Goal: Information Seeking & Learning: Check status

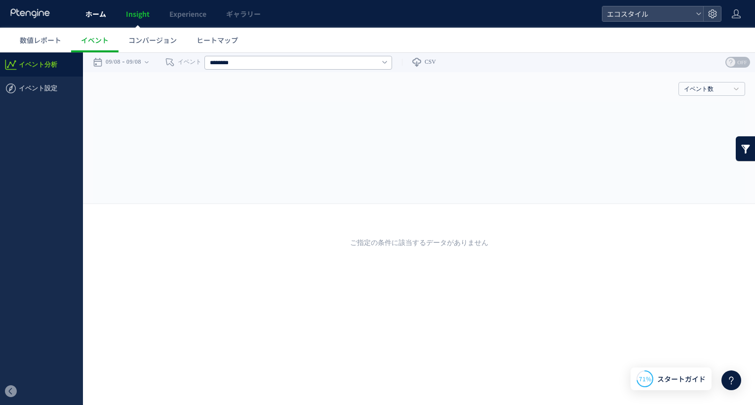
click at [92, 17] on span "ホーム" at bounding box center [95, 14] width 21 height 10
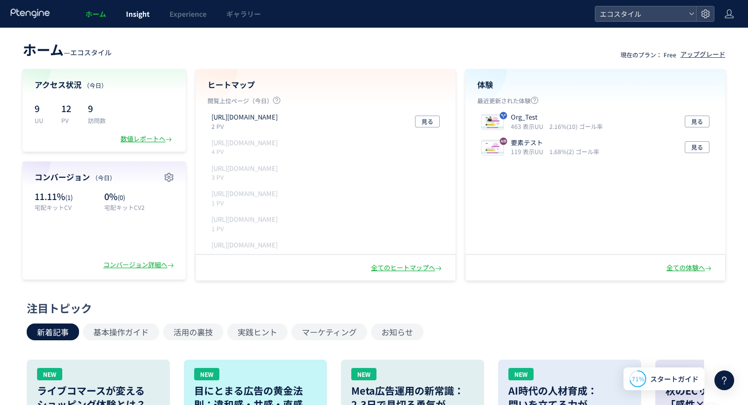
click at [139, 14] on span "Insight" at bounding box center [138, 14] width 24 height 10
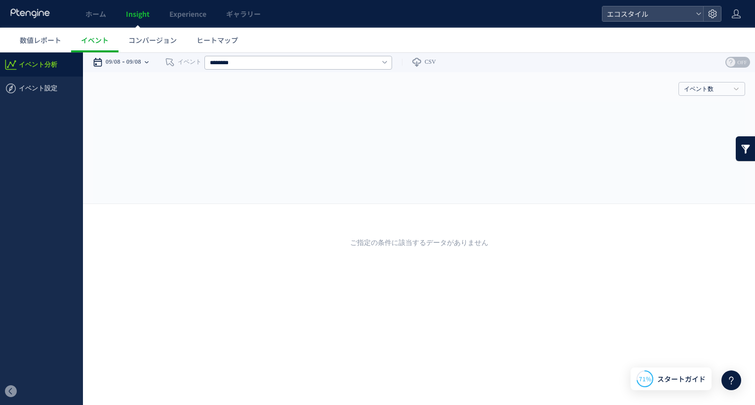
click at [149, 58] on icon at bounding box center [147, 62] width 4 height 20
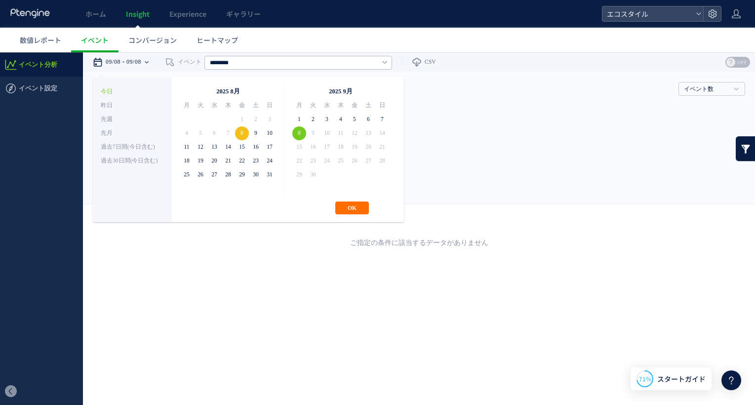
click at [309, 130] on span "9" at bounding box center [313, 133] width 14 height 14
click at [341, 202] on button "OK" at bounding box center [352, 207] width 34 height 13
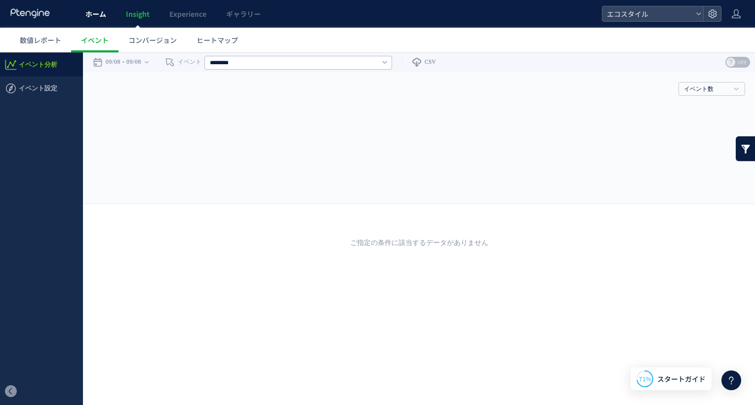
click at [106, 17] on link "ホーム" at bounding box center [96, 14] width 40 height 28
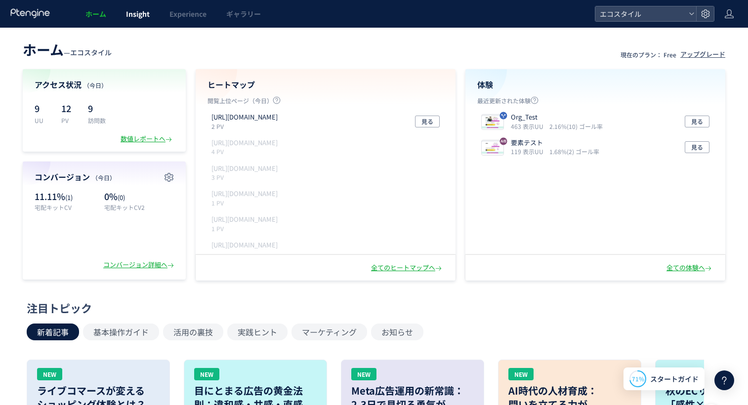
click at [128, 18] on span "Insight" at bounding box center [138, 14] width 24 height 10
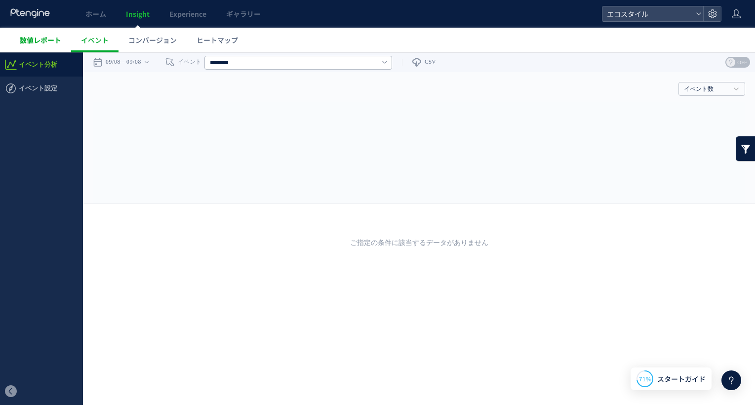
click at [40, 37] on span "数値レポート" at bounding box center [40, 40] width 41 height 10
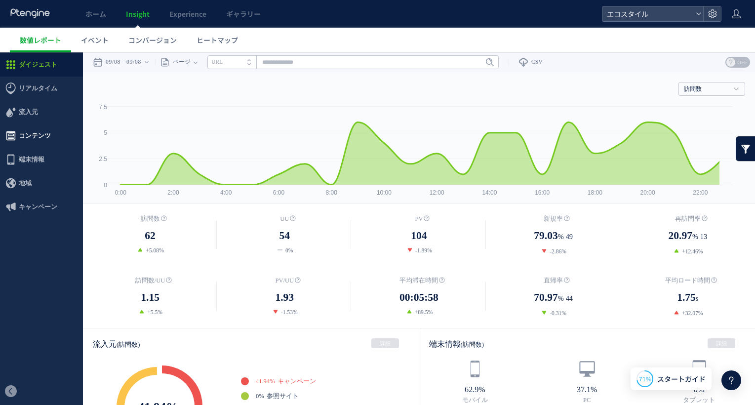
click at [33, 134] on span "コンテンツ" at bounding box center [35, 136] width 32 height 24
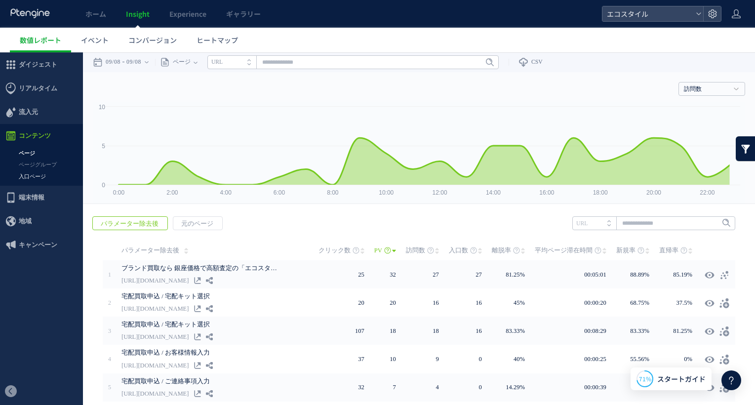
click at [32, 174] on link "入口ページ" at bounding box center [41, 176] width 83 height 11
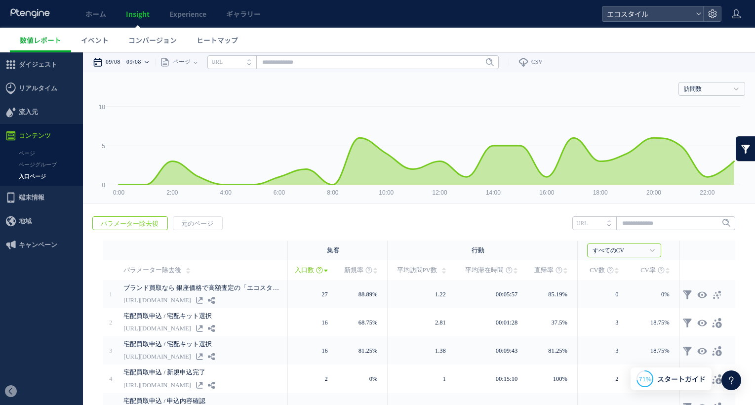
click at [152, 60] on div "09/08 09/08" at bounding box center [124, 62] width 62 height 20
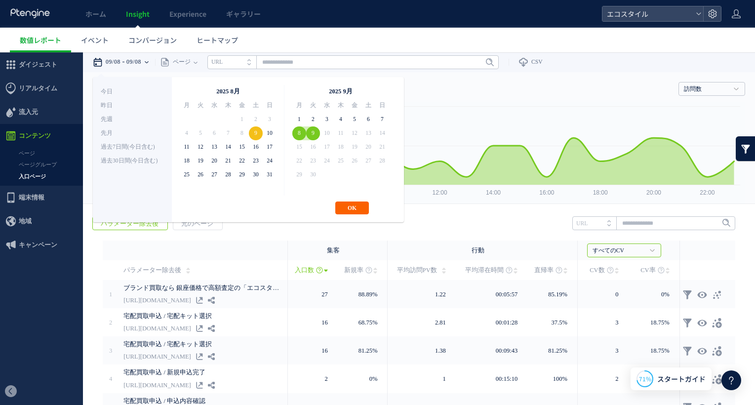
click at [351, 207] on button "OK" at bounding box center [352, 207] width 34 height 13
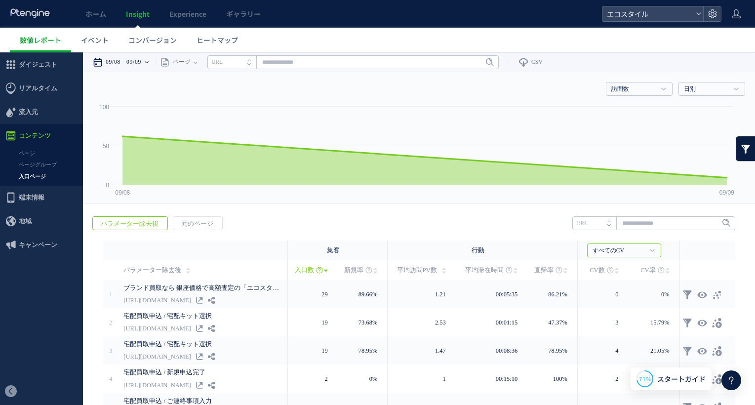
click at [149, 63] on icon at bounding box center [147, 62] width 4 height 2
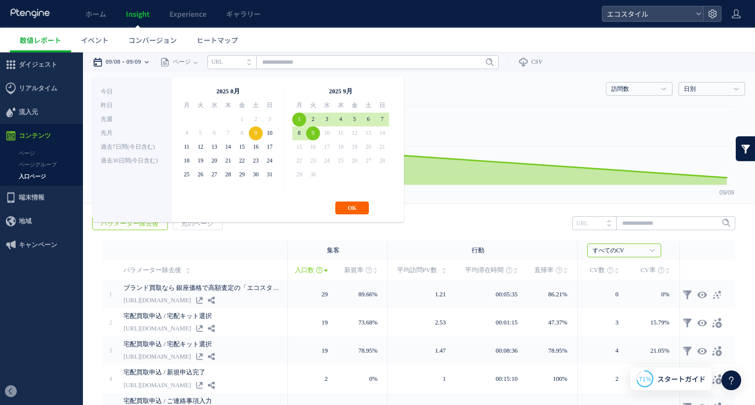
click at [353, 203] on button "OK" at bounding box center [352, 207] width 34 height 13
